Goal: Task Accomplishment & Management: Use online tool/utility

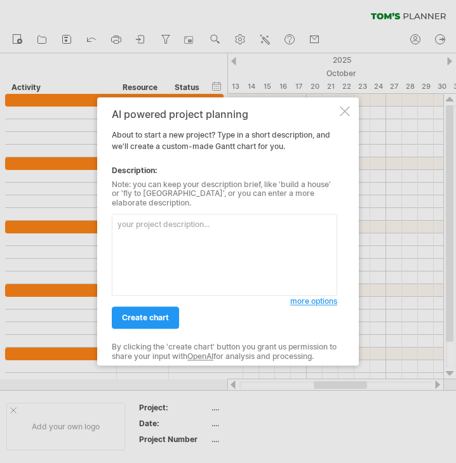
click at [342, 112] on div at bounding box center [345, 111] width 10 height 10
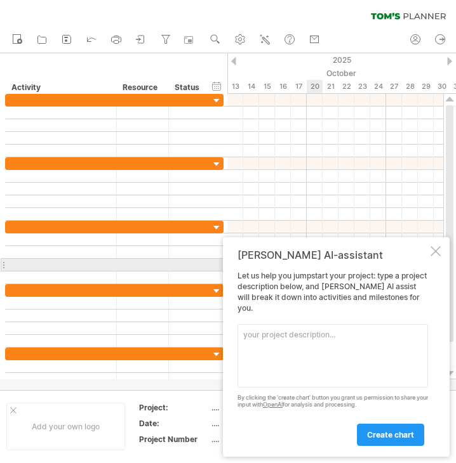
click at [438, 256] on div at bounding box center [435, 251] width 10 height 10
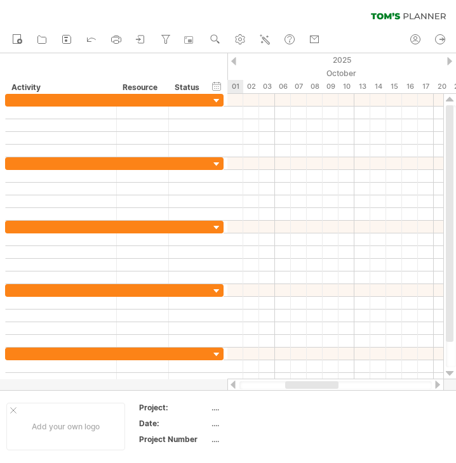
drag, startPoint x: 322, startPoint y: 387, endPoint x: 294, endPoint y: 387, distance: 28.6
click at [294, 387] on div at bounding box center [311, 386] width 53 height 8
click at [244, 40] on use at bounding box center [240, 39] width 13 height 13
select select "*"
select select "**"
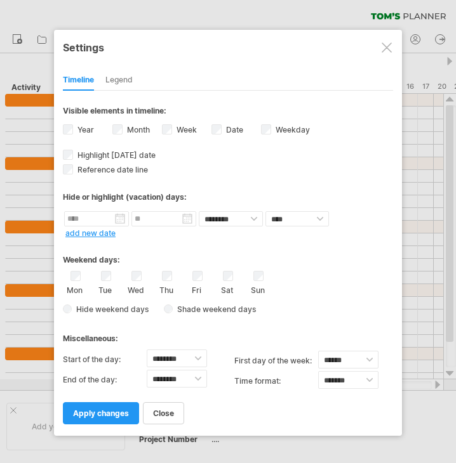
click at [253, 20] on div at bounding box center [228, 231] width 456 height 463
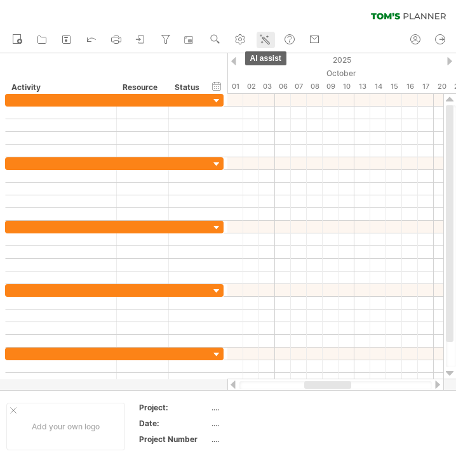
click at [269, 40] on icon at bounding box center [264, 39] width 13 height 13
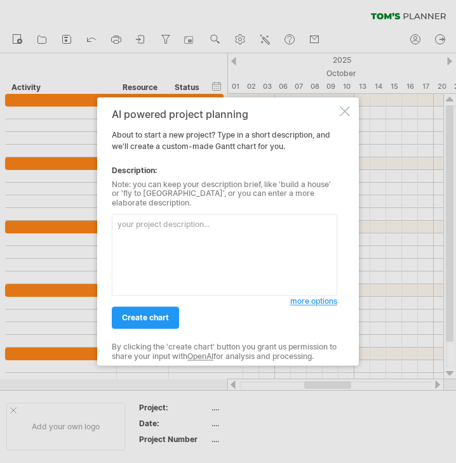
click at [206, 229] on textarea at bounding box center [224, 256] width 225 height 82
click at [118, 225] on textarea "消防員月曆" at bounding box center [224, 256] width 225 height 82
click at [156, 223] on textarea "消防員月曆" at bounding box center [224, 256] width 225 height 82
click at [183, 226] on textarea "消防員月曆：" at bounding box center [224, 256] width 225 height 82
click at [164, 218] on textarea "消防員月曆：點子發想、預算規劃、計畫執行" at bounding box center [224, 256] width 225 height 82
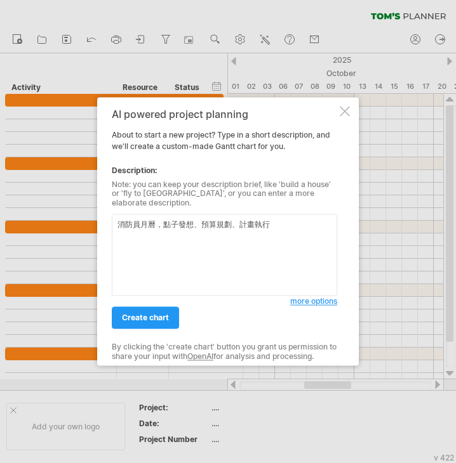
click at [277, 218] on textarea "消防員月曆，點子發想、預算規劃、計畫執行" at bounding box center [224, 256] width 225 height 82
click at [317, 223] on textarea "消防員月曆，點子發想、預算規劃、計畫執行、完成" at bounding box center [224, 256] width 225 height 82
click at [164, 225] on textarea "消防員月曆，點子發想、預算規劃、計畫執行、計畫結案" at bounding box center [224, 256] width 225 height 82
type textarea "消防員月曆，包含點子發想、預算規劃、計畫執行、計畫結案"
click at [161, 315] on span "create chart" at bounding box center [145, 319] width 47 height 10
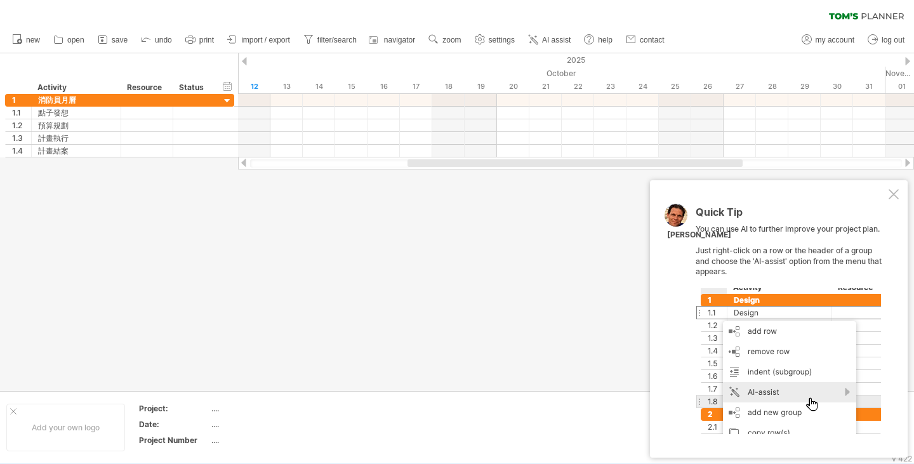
drag, startPoint x: 302, startPoint y: 164, endPoint x: 388, endPoint y: 156, distance: 86.2
click at [357, 165] on div at bounding box center [576, 163] width 652 height 8
drag, startPoint x: 750, startPoint y: 42, endPoint x: 752, endPoint y: 53, distance: 11.6
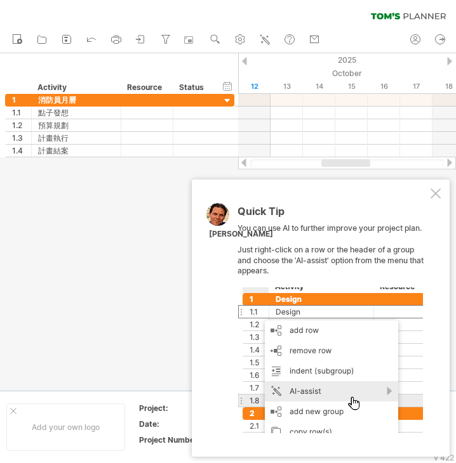
click at [428, 190] on div "Quick Tip You can use AI to further improve your project plan. Just right-click…" at bounding box center [321, 318] width 258 height 277
click at [434, 190] on div at bounding box center [435, 194] width 10 height 10
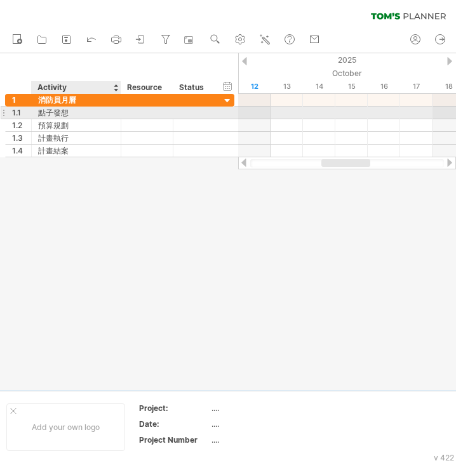
click at [87, 115] on div "點子發想" at bounding box center [76, 113] width 76 height 12
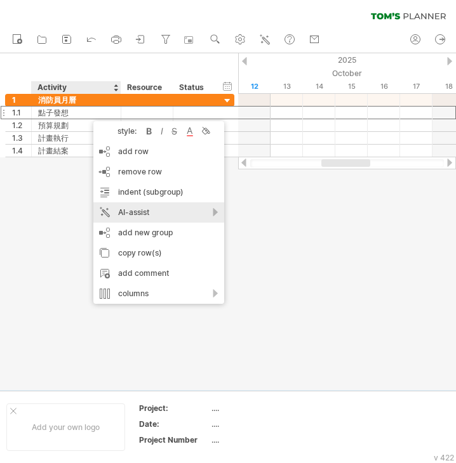
click at [212, 212] on div "AI-assist" at bounding box center [158, 213] width 131 height 20
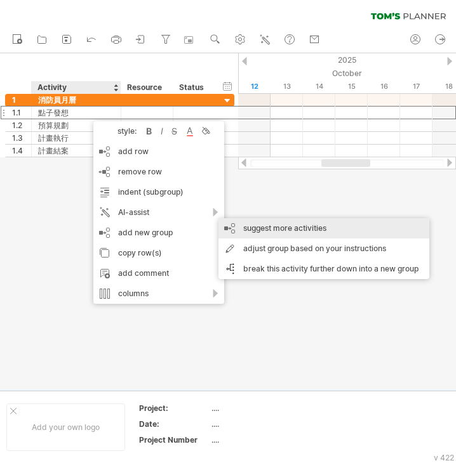
click at [278, 230] on div "suggest more activities" at bounding box center [323, 228] width 211 height 20
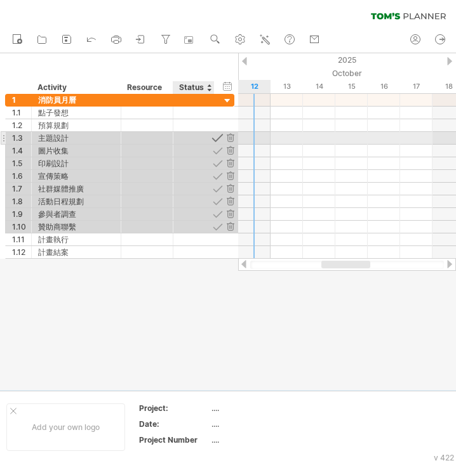
click at [220, 139] on div at bounding box center [217, 138] width 12 height 12
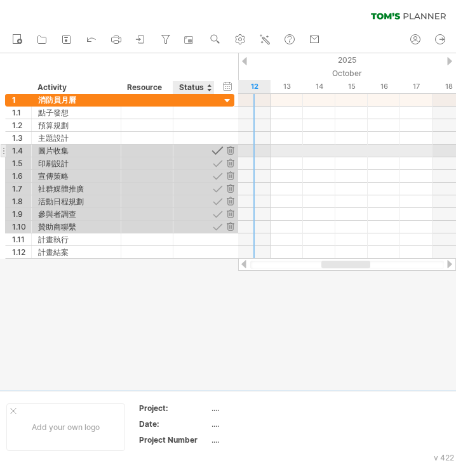
click at [220, 151] on div at bounding box center [217, 151] width 12 height 12
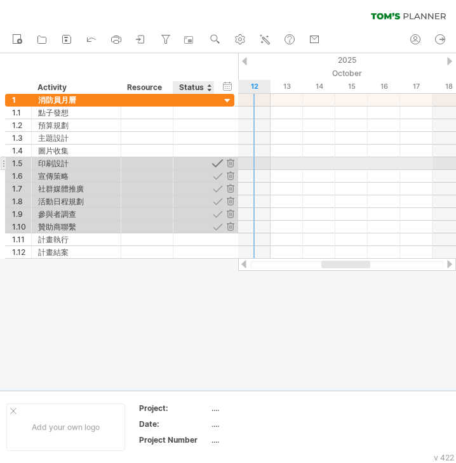
click at [216, 163] on div at bounding box center [217, 163] width 12 height 12
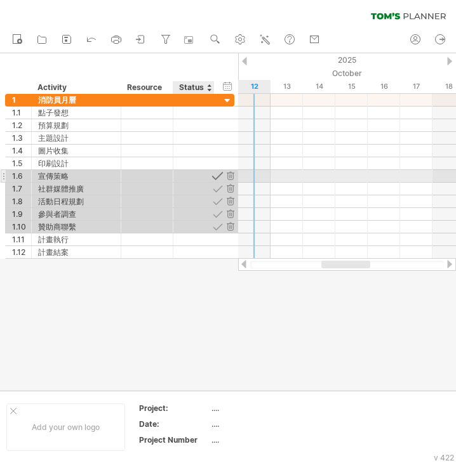
click at [216, 178] on div at bounding box center [217, 176] width 12 height 12
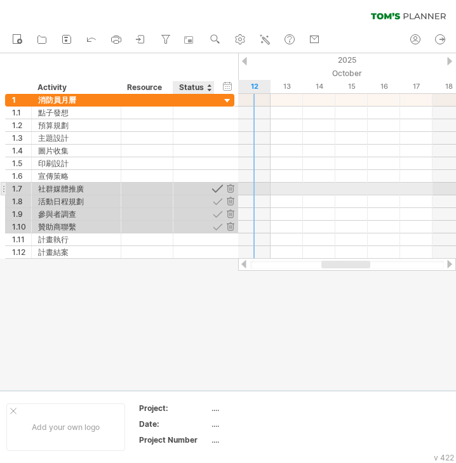
click at [215, 190] on div at bounding box center [217, 189] width 12 height 12
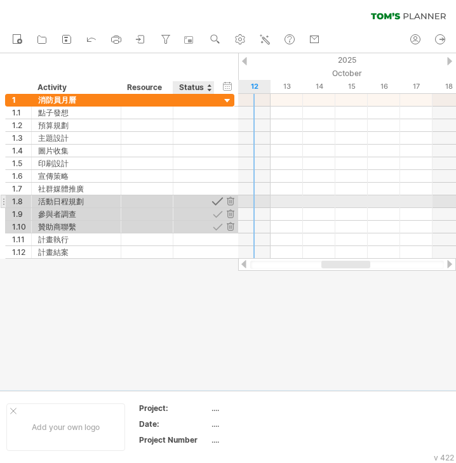
click at [220, 200] on div at bounding box center [217, 202] width 12 height 12
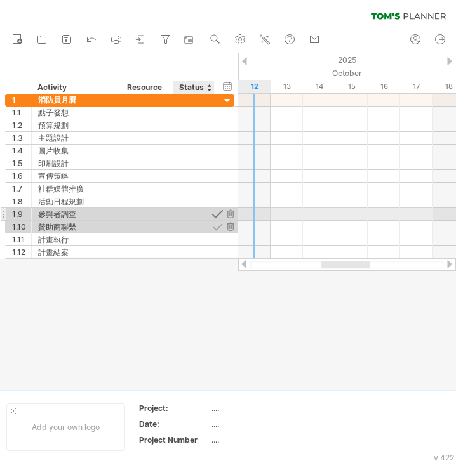
click at [220, 214] on div at bounding box center [217, 214] width 12 height 12
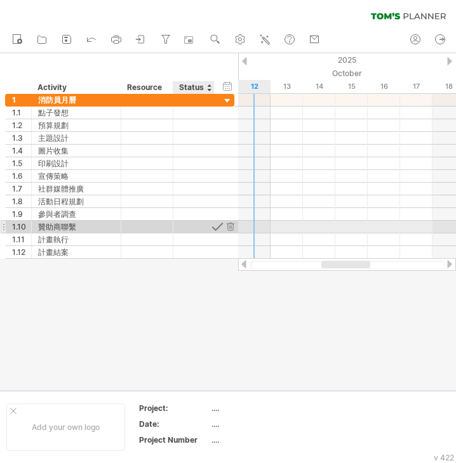
click at [218, 225] on div at bounding box center [217, 227] width 12 height 12
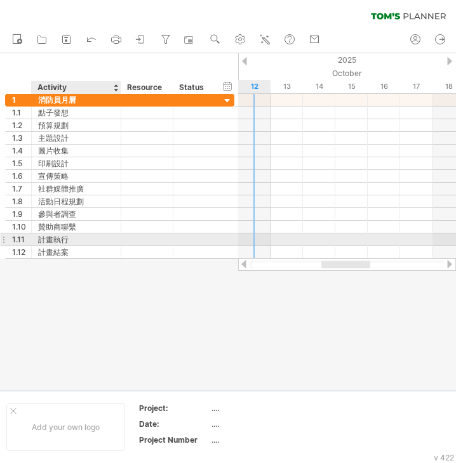
click at [49, 236] on div "計畫執行" at bounding box center [76, 240] width 76 height 12
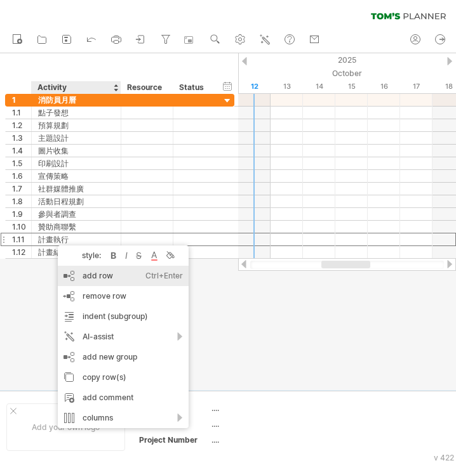
click at [126, 272] on div "add row Ctrl+Enter Cmd+Enter" at bounding box center [123, 276] width 131 height 20
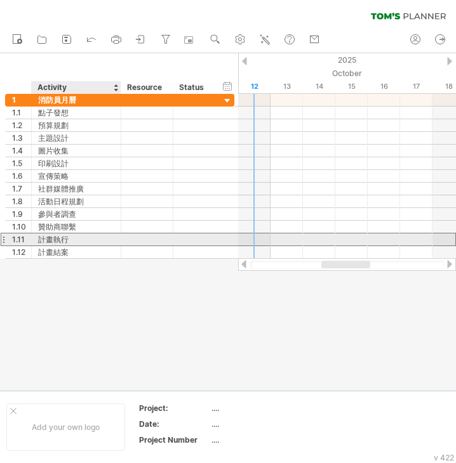
click at [105, 241] on div "計畫執行" at bounding box center [76, 240] width 76 height 12
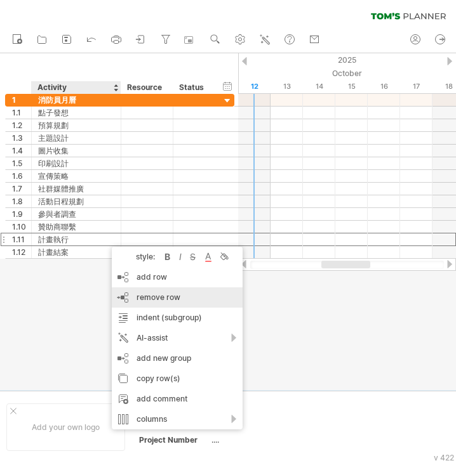
click at [159, 295] on span "remove row" at bounding box center [158, 298] width 44 height 10
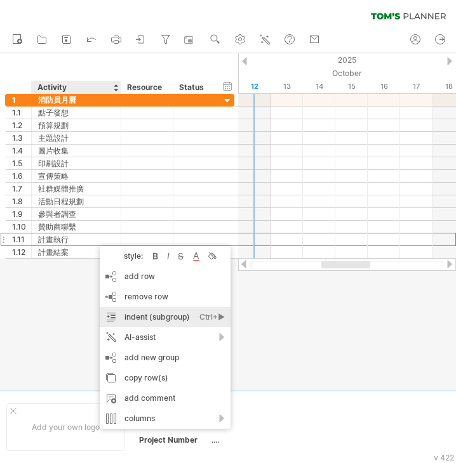
click at [186, 316] on div "indent (subgroup) Ctrl+► Cmd+►" at bounding box center [165, 317] width 131 height 20
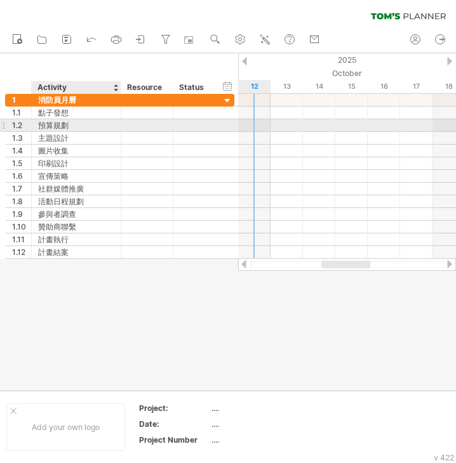
click at [74, 126] on div "預算規劃" at bounding box center [76, 125] width 76 height 12
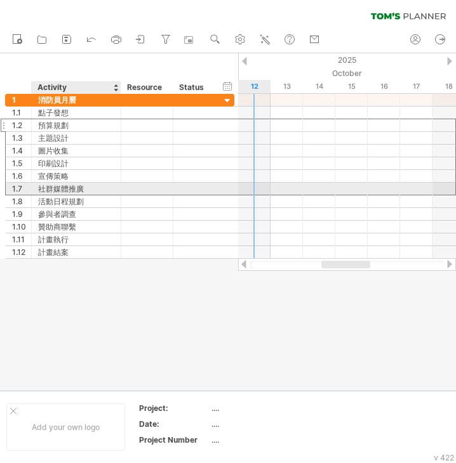
click at [90, 189] on div "社群媒體推廣" at bounding box center [76, 189] width 76 height 12
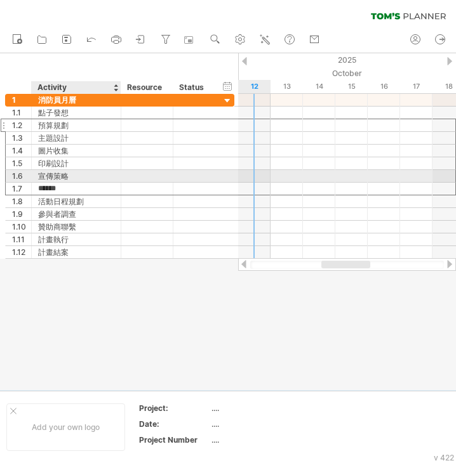
click at [86, 170] on div "宣傳策略" at bounding box center [76, 176] width 76 height 12
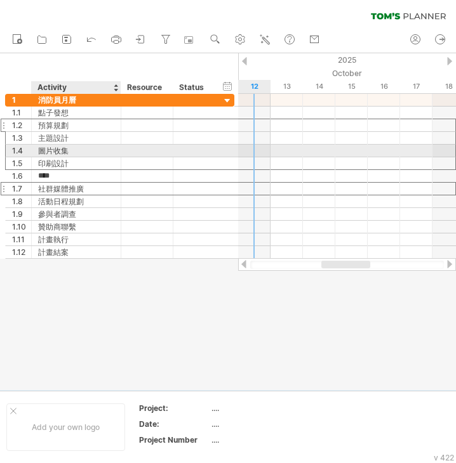
click at [86, 156] on div "圖片收集" at bounding box center [76, 151] width 76 height 12
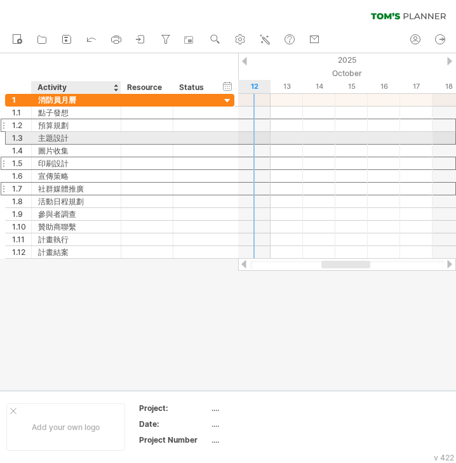
click at [86, 138] on div "主題設計" at bounding box center [76, 138] width 76 height 12
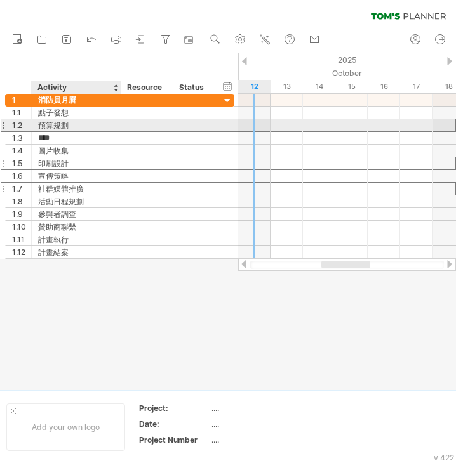
click at [83, 126] on div "預算規劃" at bounding box center [76, 125] width 76 height 12
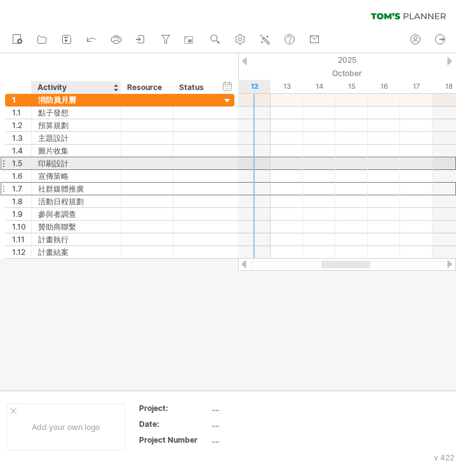
click at [93, 159] on div "印刷設計" at bounding box center [76, 163] width 76 height 12
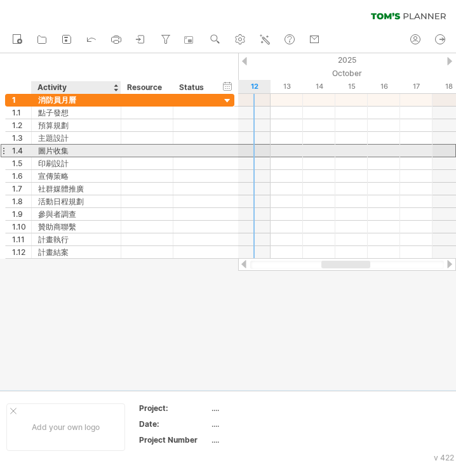
click at [95, 151] on div "圖片收集" at bounding box center [76, 151] width 76 height 12
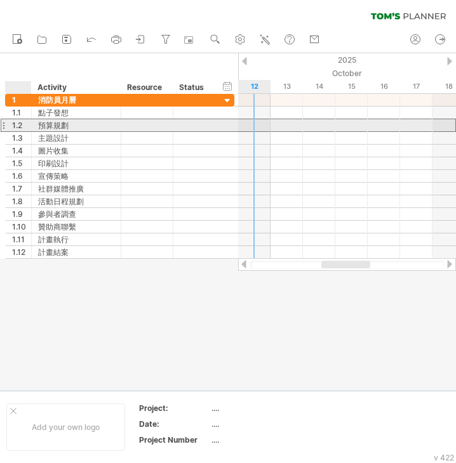
click at [31, 124] on div "1.2" at bounding box center [19, 125] width 26 height 12
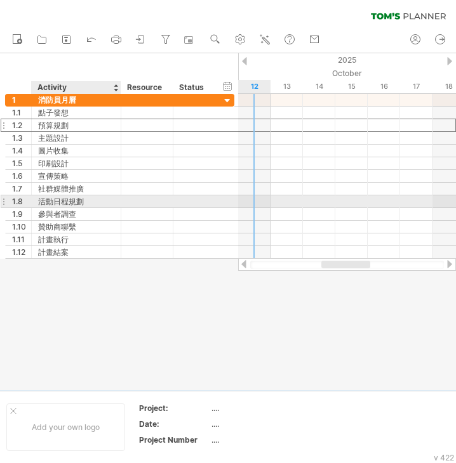
click at [66, 202] on div "活動日程規劃" at bounding box center [76, 202] width 76 height 12
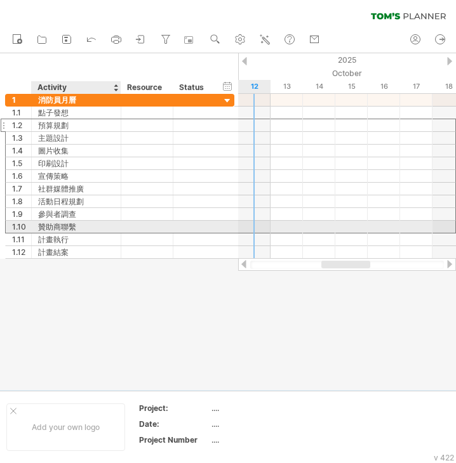
click at [91, 226] on div "贊助商聯繫" at bounding box center [76, 227] width 76 height 12
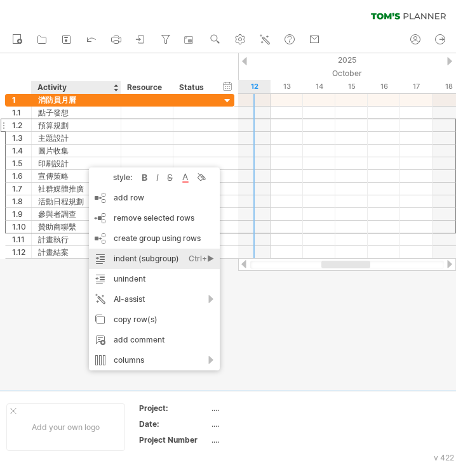
click at [168, 260] on div "indent (subgroup) Ctrl+► Cmd+►" at bounding box center [154, 259] width 131 height 20
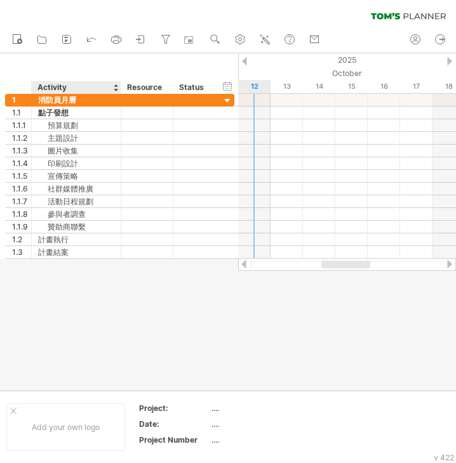
click at [95, 277] on div at bounding box center [228, 221] width 456 height 337
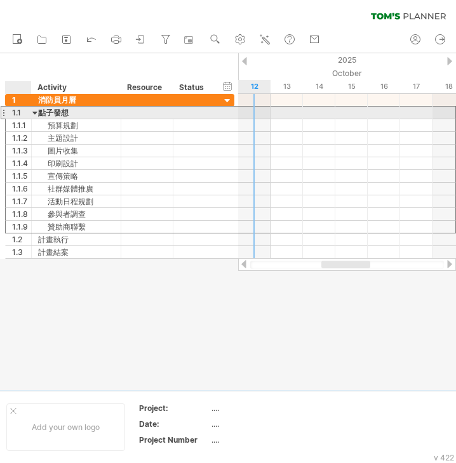
click at [21, 112] on div "1.1" at bounding box center [21, 113] width 19 height 12
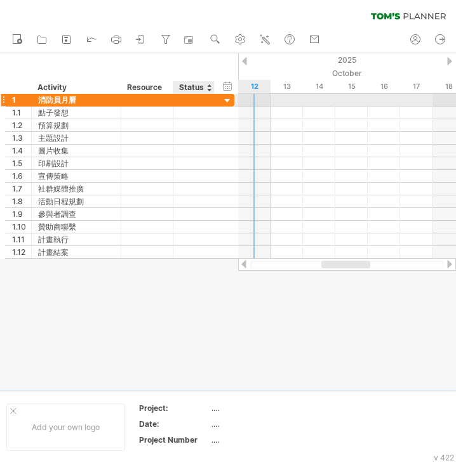
click at [227, 102] on div at bounding box center [228, 101] width 12 height 12
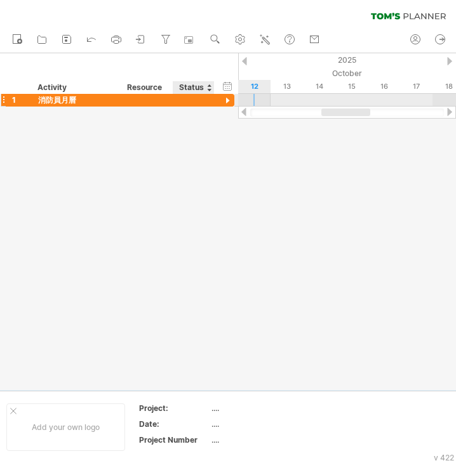
click at [227, 102] on div at bounding box center [228, 101] width 12 height 12
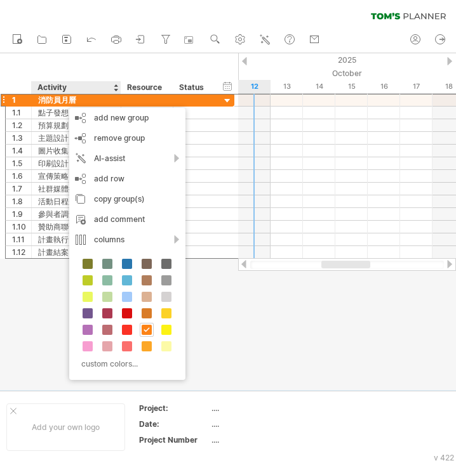
click at [29, 315] on div at bounding box center [228, 221] width 456 height 337
